Goal: Navigation & Orientation: Find specific page/section

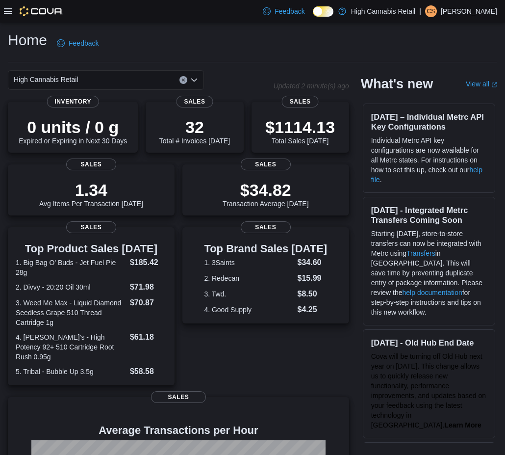
click at [7, 13] on icon at bounding box center [8, 11] width 8 height 8
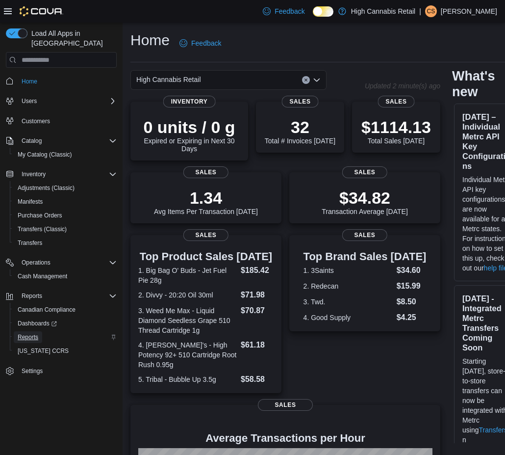
click at [32, 333] on span "Reports" at bounding box center [28, 337] width 21 height 8
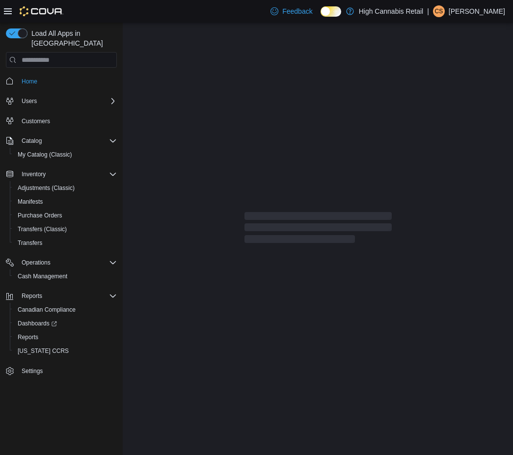
click at [8, 8] on icon at bounding box center [8, 11] width 8 height 8
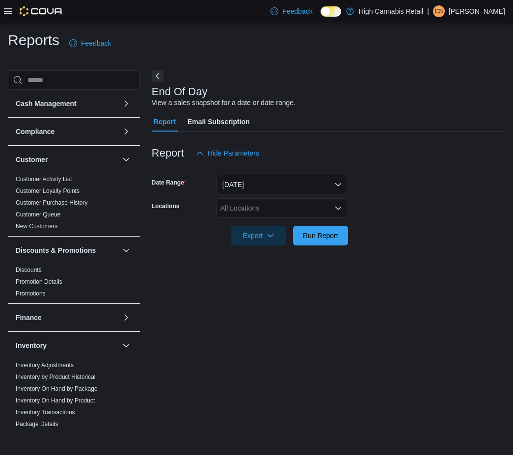
click at [461, 7] on p "[PERSON_NAME]" at bounding box center [476, 11] width 56 height 12
click at [450, 95] on span "Sign Out" at bounding box center [441, 96] width 26 height 10
